Goal: Information Seeking & Learning: Learn about a topic

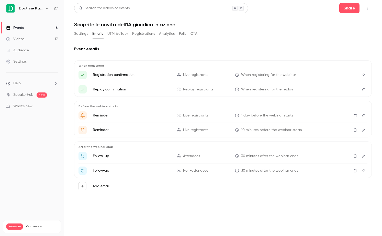
click at [83, 32] on button "Settings" at bounding box center [81, 34] width 14 height 8
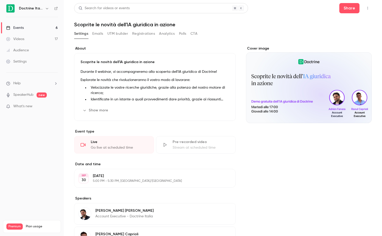
click at [34, 26] on link "Events 6" at bounding box center [32, 27] width 64 height 11
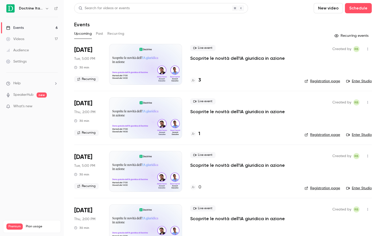
click at [96, 28] on div "Search for videos or events New video Schedule Events Upcoming Past Recurring R…" at bounding box center [223, 181] width 298 height 356
click at [96, 34] on button "Past" at bounding box center [99, 34] width 7 height 8
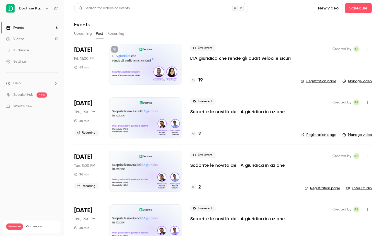
click at [219, 60] on p "L'IA giuridica che rende gli audit veloci e sicuri" at bounding box center [240, 58] width 101 height 6
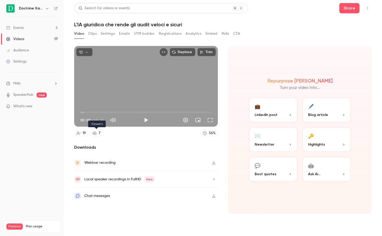
click at [95, 135] on icon at bounding box center [95, 134] width 4 height 4
